Goal: Task Accomplishment & Management: Manage account settings

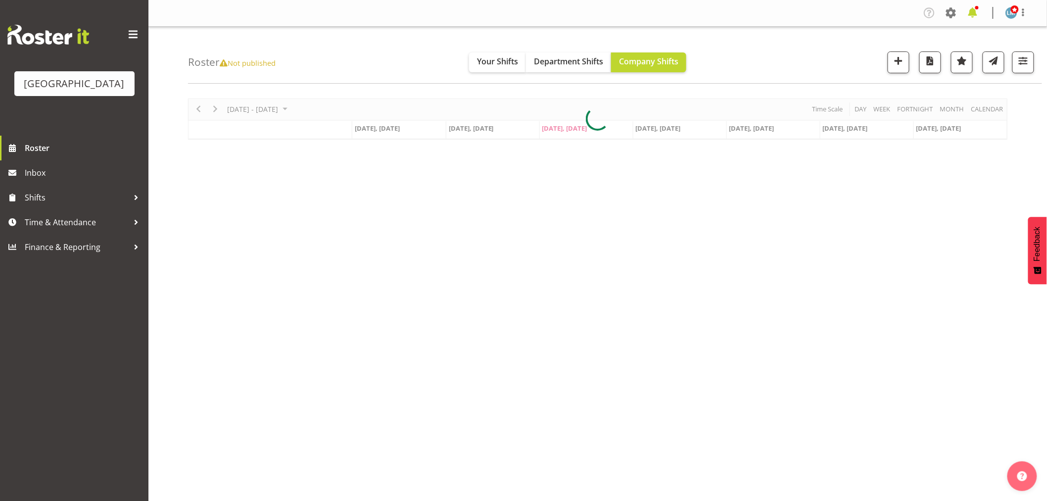
click at [974, 9] on span at bounding box center [973, 13] width 16 height 16
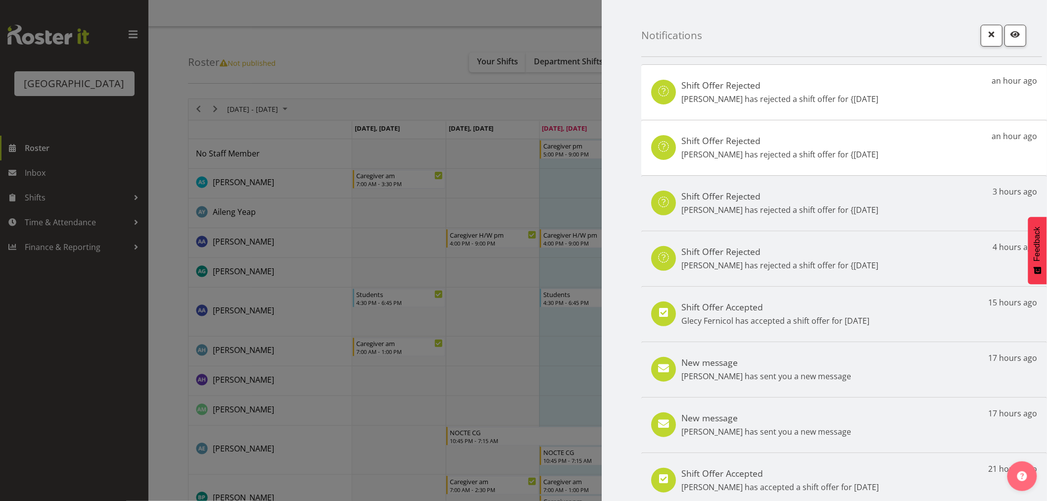
click at [804, 367] on h5 "New message" at bounding box center [766, 362] width 170 height 11
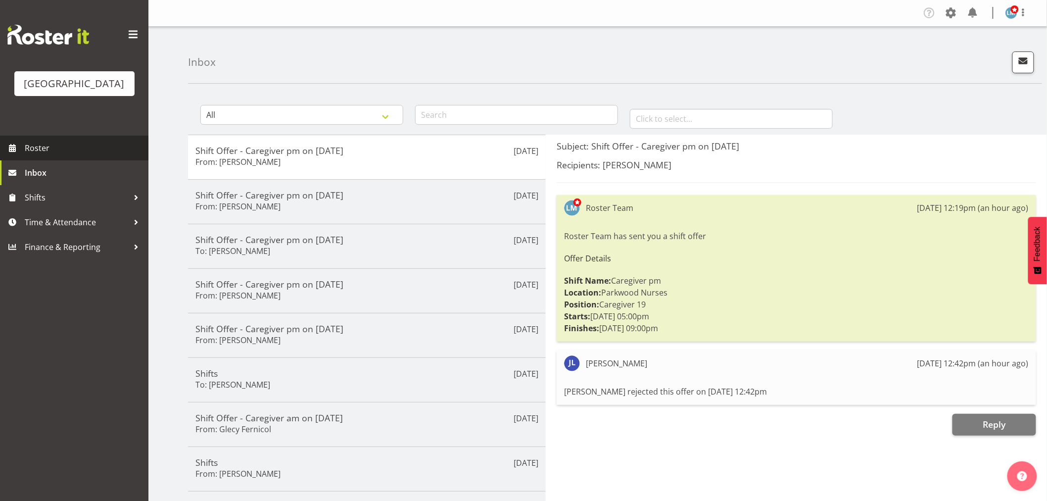
click at [41, 155] on span "Roster" at bounding box center [84, 147] width 119 height 15
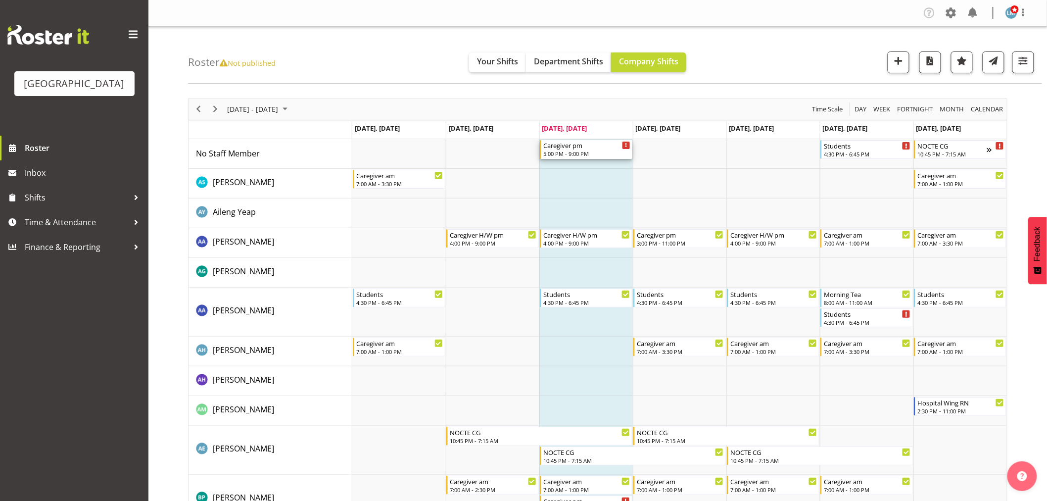
click at [589, 153] on div "5:00 PM - 9:00 PM" at bounding box center [586, 153] width 87 height 8
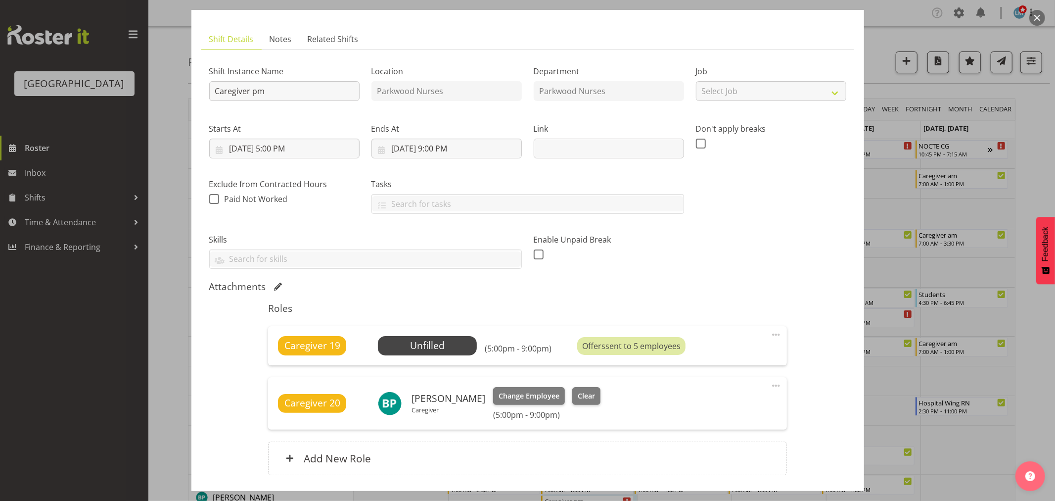
scroll to position [122, 0]
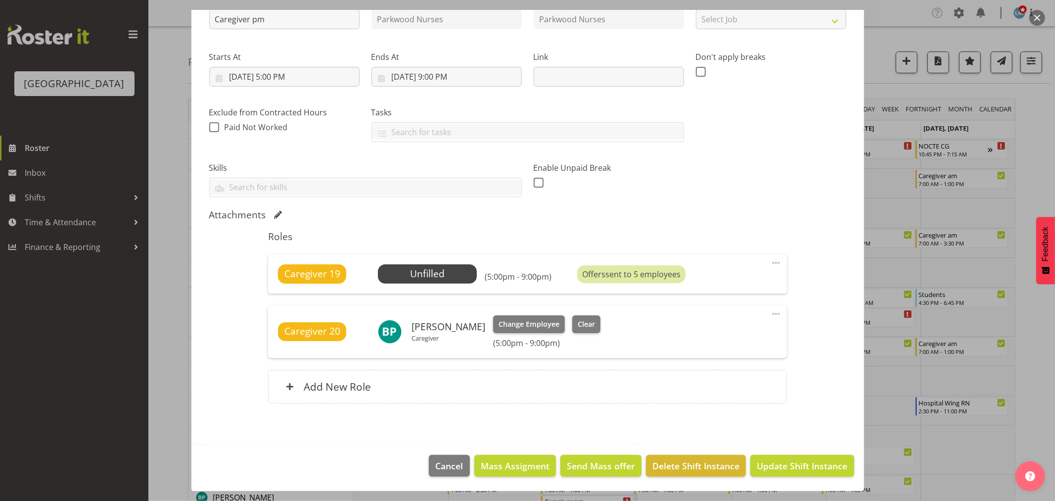
click at [1035, 141] on div at bounding box center [527, 250] width 1055 height 501
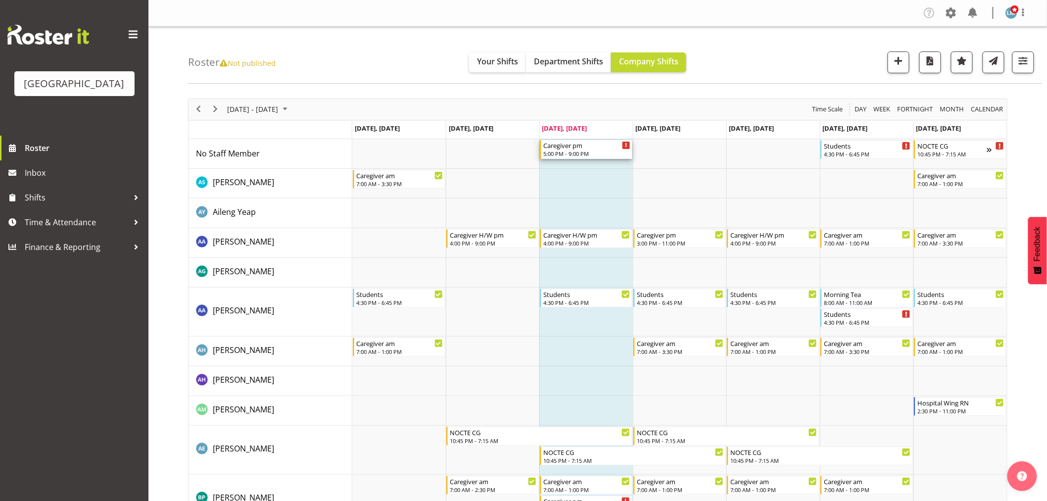
click at [577, 150] on div "5:00 PM - 9:00 PM" at bounding box center [586, 153] width 87 height 8
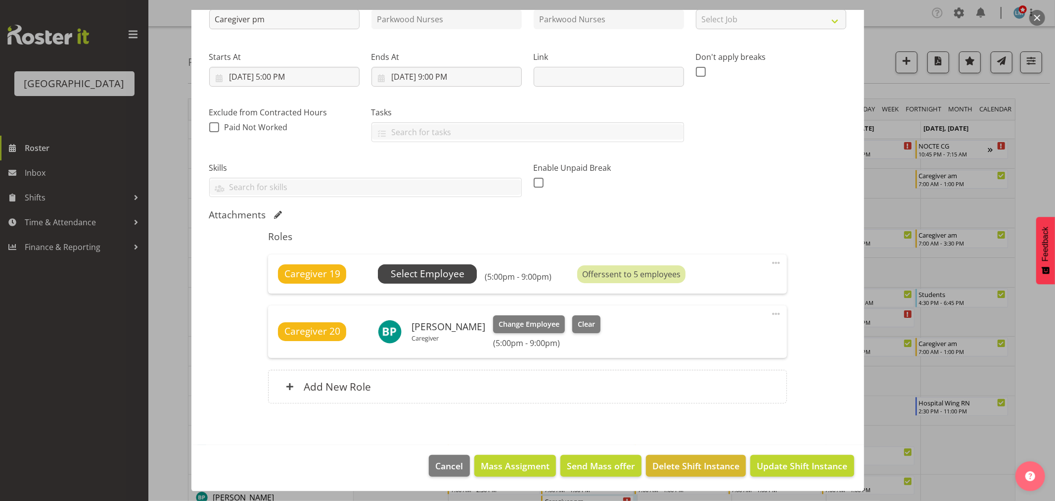
click at [439, 273] on span "Select Employee" at bounding box center [428, 274] width 74 height 14
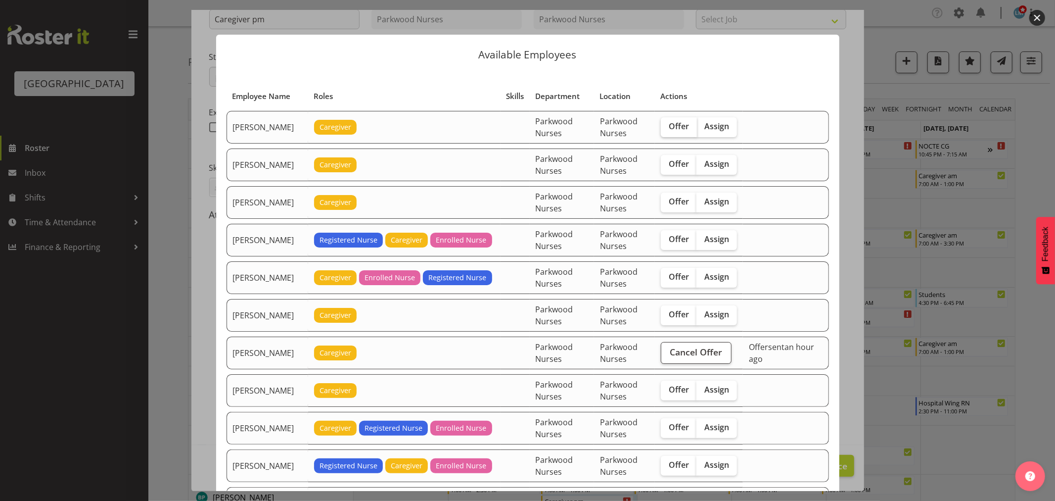
click at [688, 127] on span "Offer" at bounding box center [679, 126] width 20 height 10
click at [667, 127] on input "Offer" at bounding box center [664, 126] width 6 height 6
checkbox input "true"
click at [676, 164] on span "Offer" at bounding box center [679, 164] width 20 height 10
click at [667, 164] on input "Offer" at bounding box center [664, 164] width 6 height 6
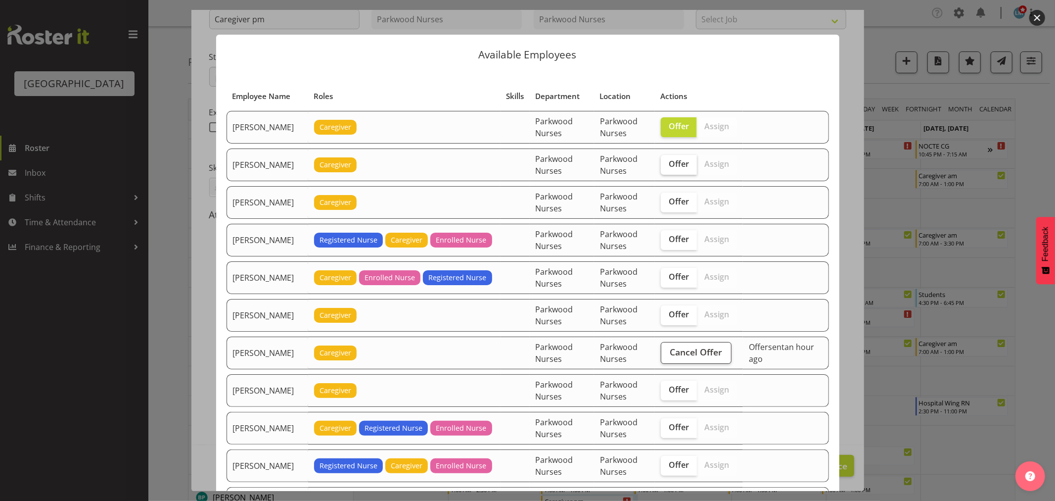
checkbox input "true"
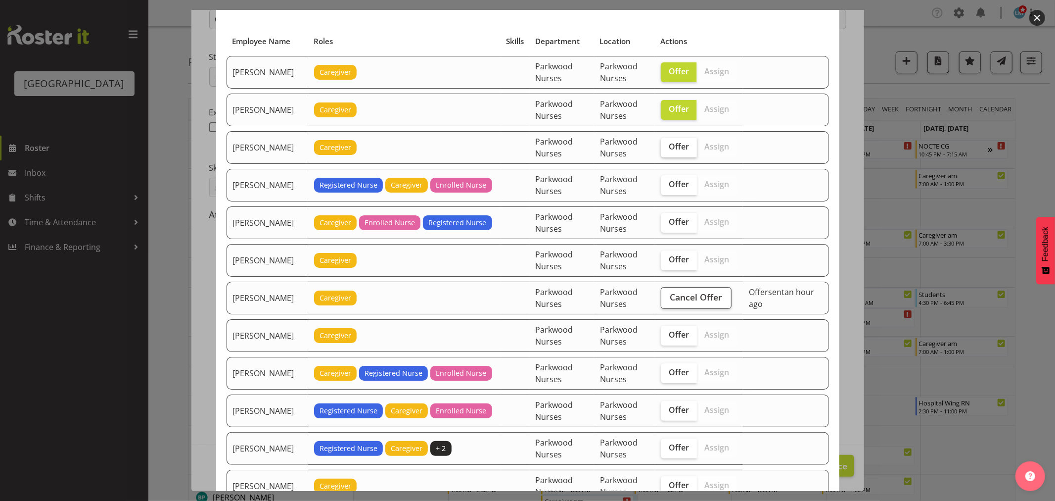
click at [678, 150] on span "Offer" at bounding box center [679, 146] width 20 height 10
click at [667, 150] on input "Offer" at bounding box center [664, 146] width 6 height 6
checkbox input "true"
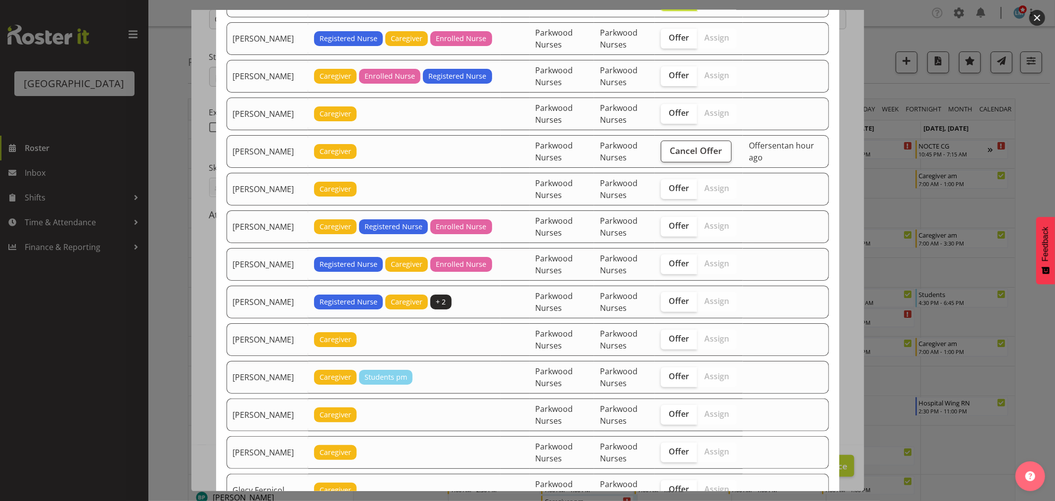
scroll to position [220, 0]
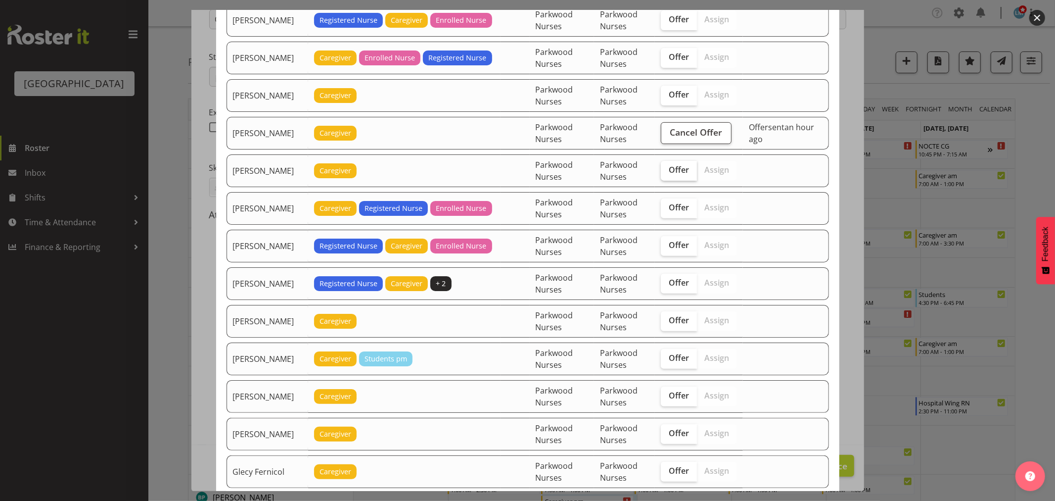
click at [691, 167] on label "Offer" at bounding box center [679, 171] width 36 height 20
click at [667, 167] on input "Offer" at bounding box center [664, 170] width 6 height 6
checkbox input "true"
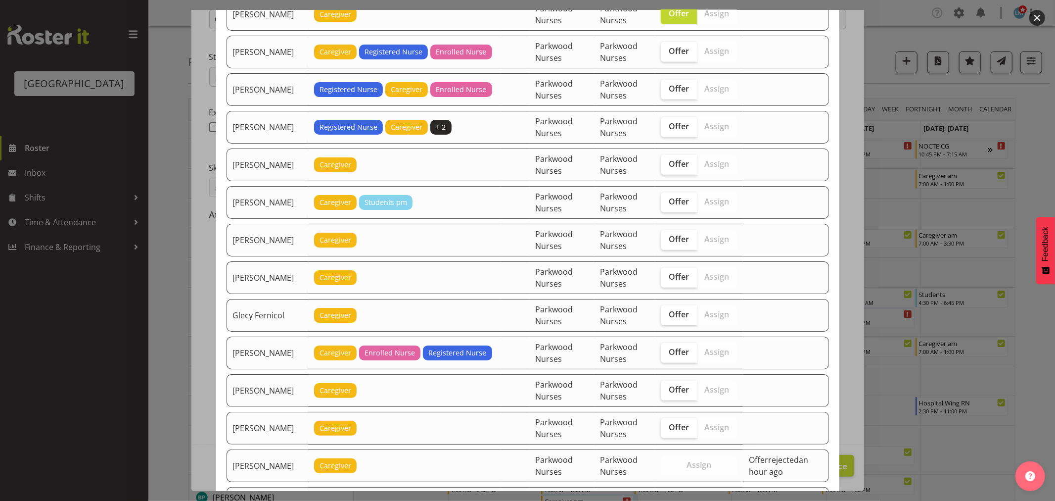
scroll to position [384, 0]
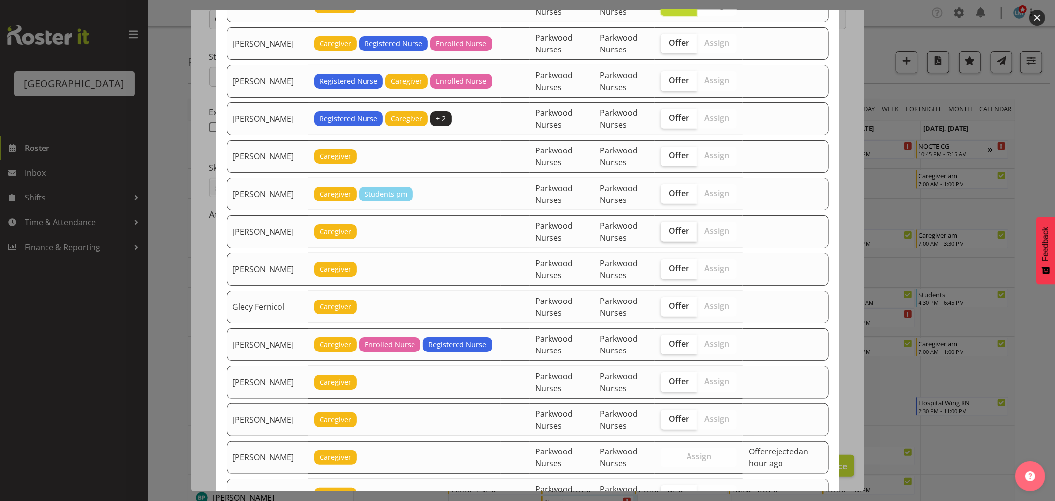
click at [686, 230] on span "Offer" at bounding box center [679, 231] width 20 height 10
click at [667, 230] on input "Offer" at bounding box center [664, 231] width 6 height 6
checkbox input "true"
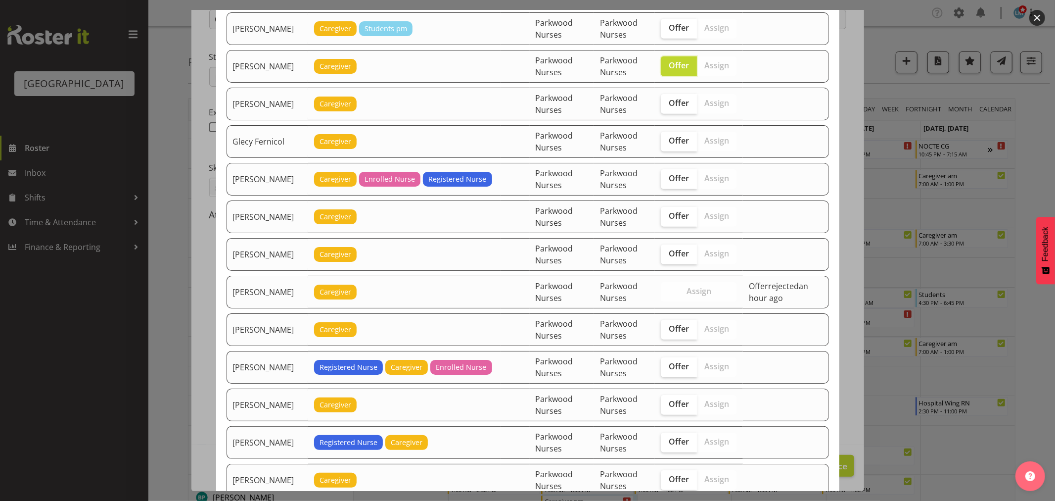
scroll to position [604, 0]
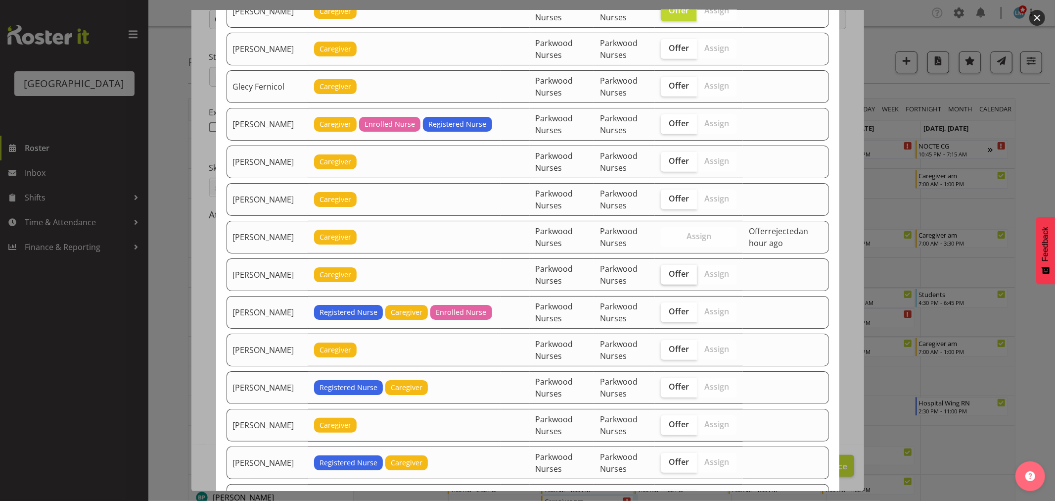
click at [686, 278] on span "Offer" at bounding box center [679, 274] width 20 height 10
click at [667, 277] on input "Offer" at bounding box center [664, 274] width 6 height 6
checkbox input "true"
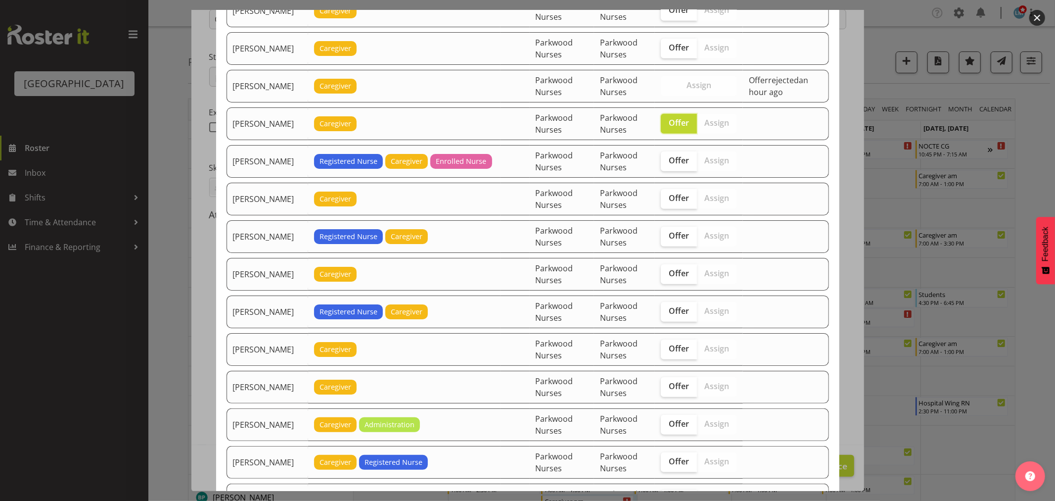
scroll to position [769, 0]
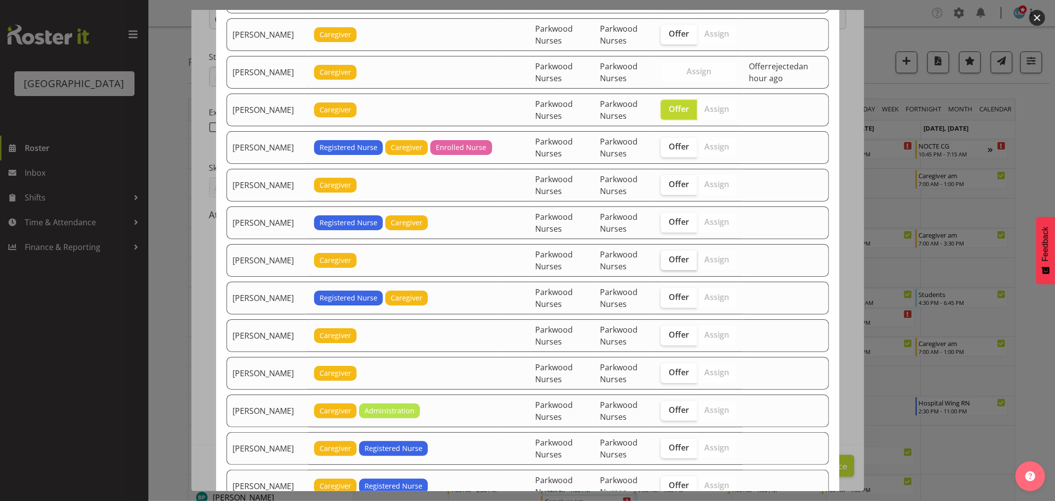
click at [683, 260] on span "Offer" at bounding box center [679, 259] width 20 height 10
click at [667, 260] on input "Offer" at bounding box center [664, 259] width 6 height 6
checkbox input "true"
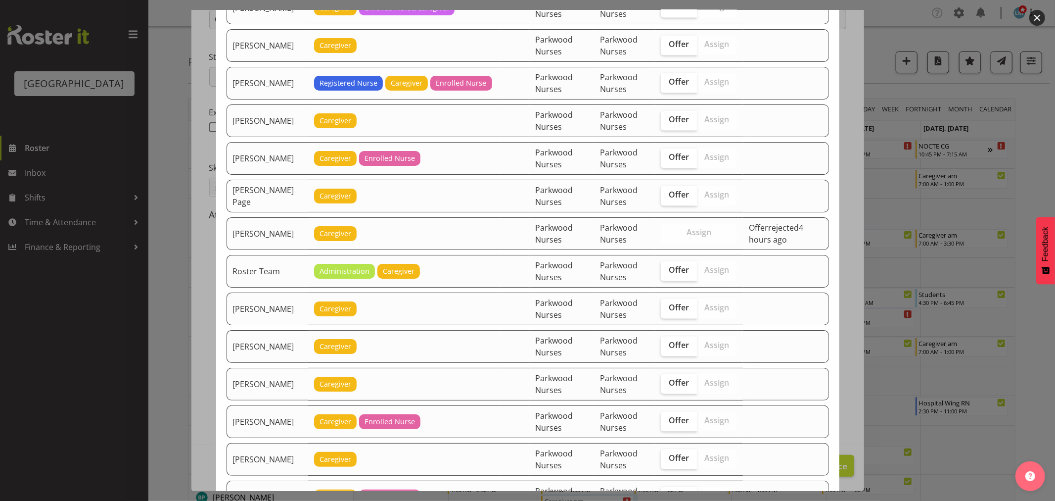
scroll to position [1594, 0]
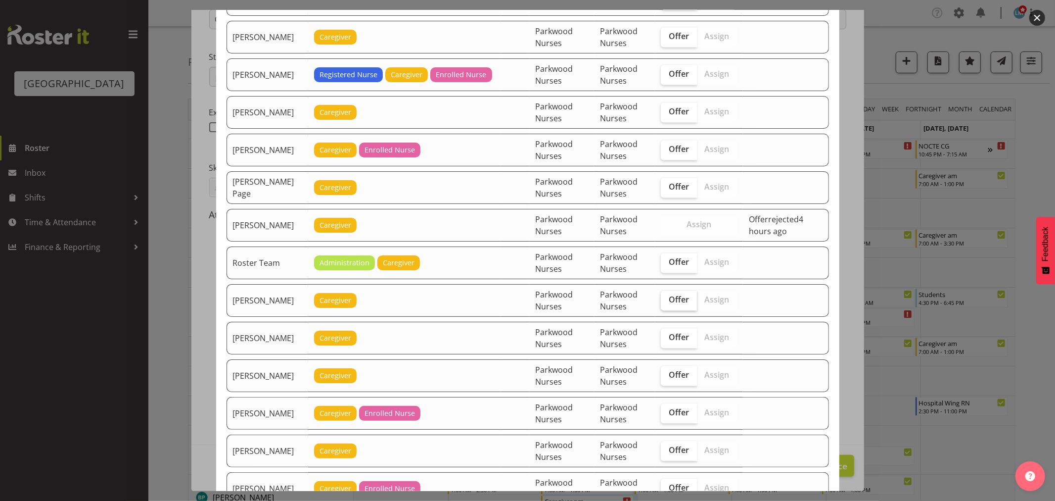
click at [695, 304] on label "Offer" at bounding box center [679, 300] width 36 height 20
click at [667, 303] on input "Offer" at bounding box center [664, 299] width 6 height 6
checkbox input "true"
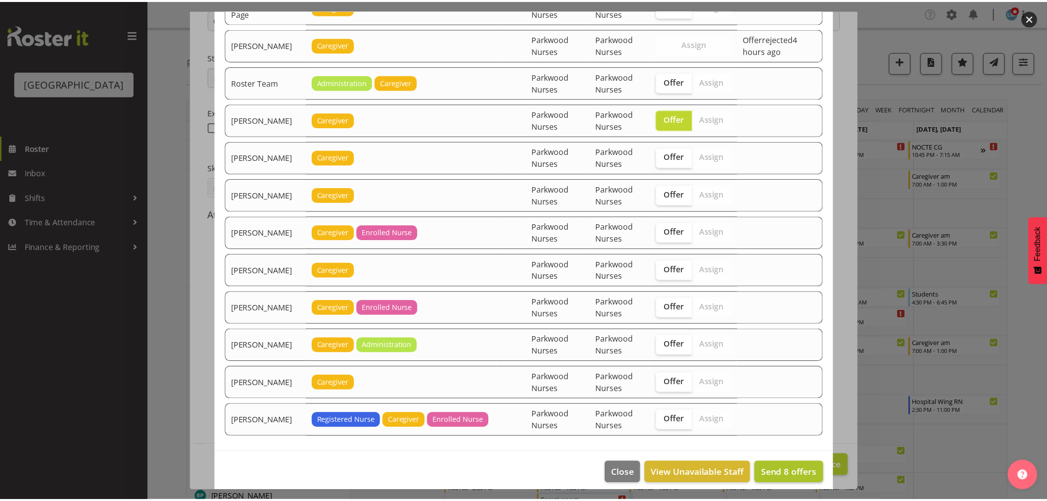
scroll to position [1788, 0]
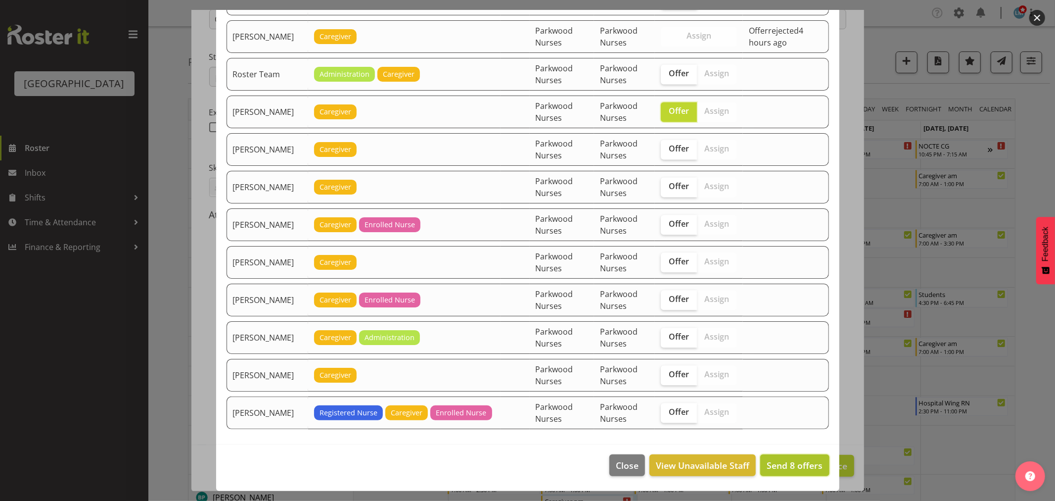
click at [807, 464] on span "Send 8 offers" at bounding box center [795, 465] width 56 height 12
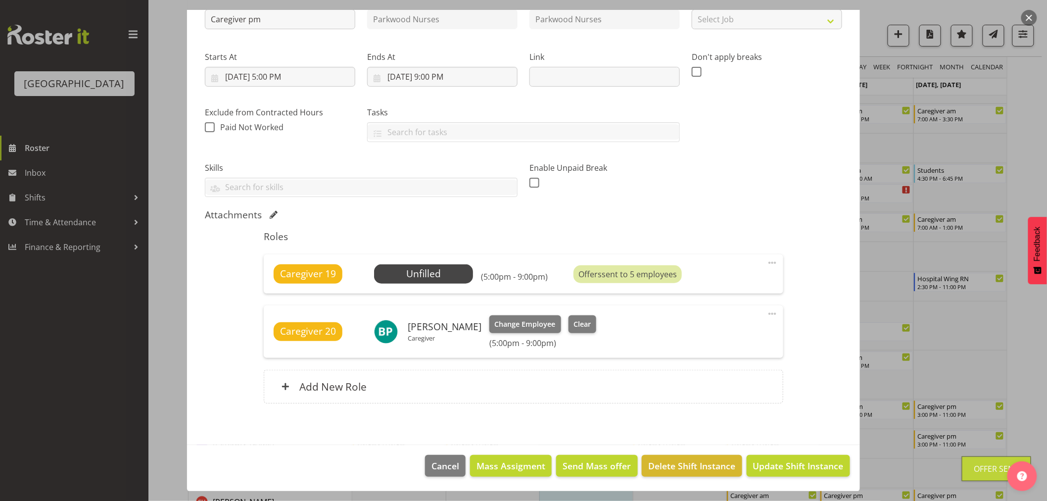
scroll to position [165, 0]
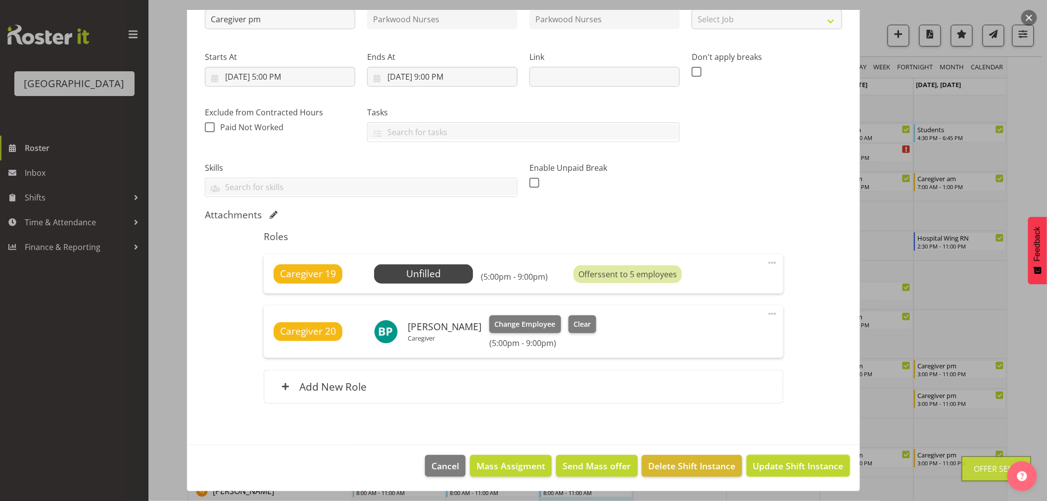
click at [807, 464] on span "Update Shift Instance" at bounding box center [798, 465] width 91 height 13
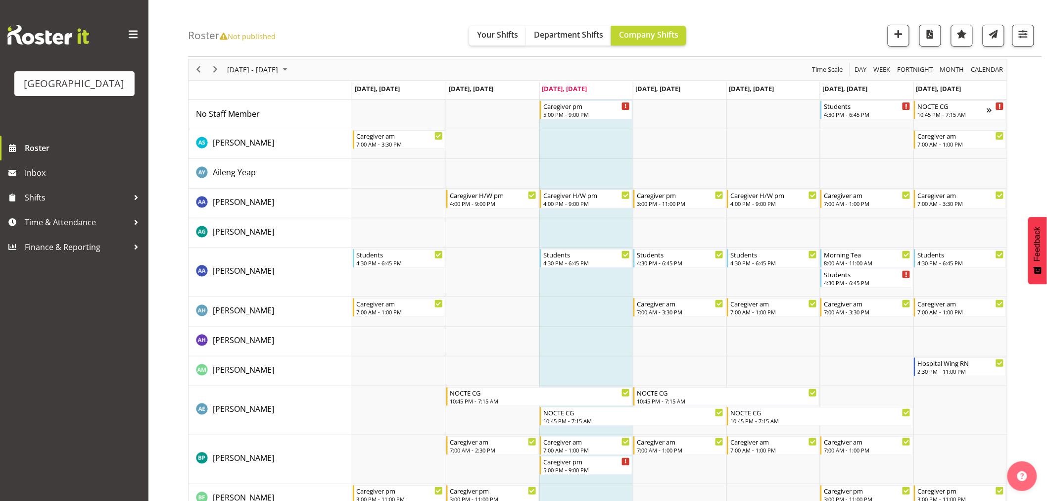
scroll to position [0, 0]
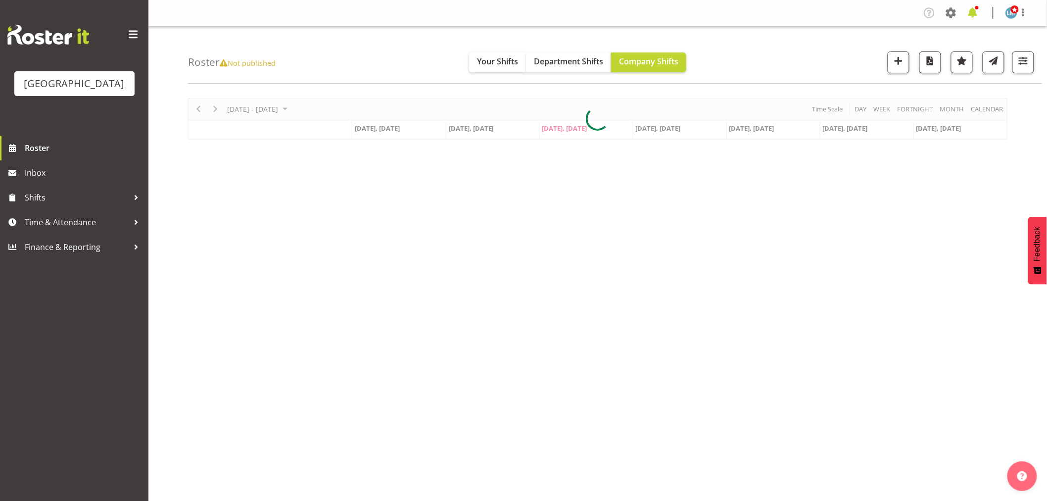
click at [973, 7] on span at bounding box center [973, 13] width 16 height 16
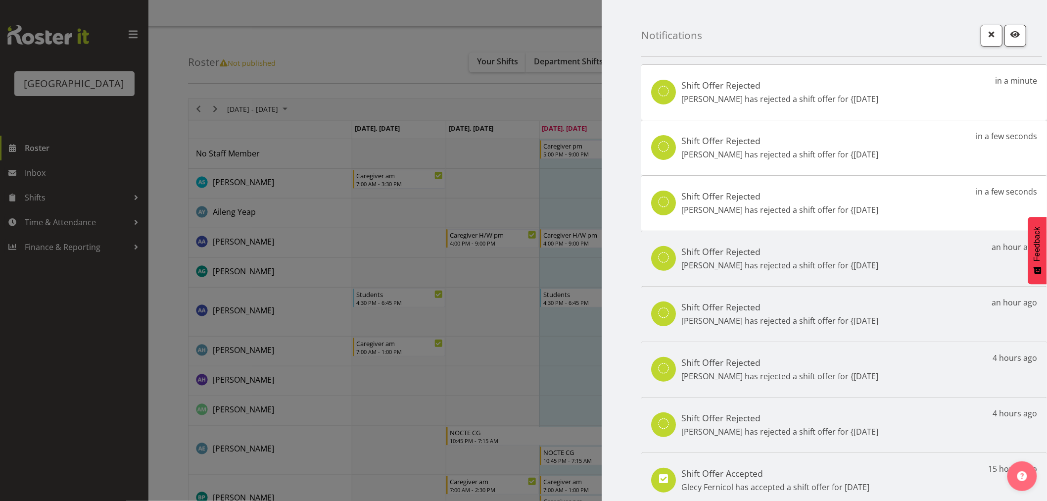
click at [76, 285] on div at bounding box center [523, 250] width 1047 height 501
